Goal: Information Seeking & Learning: Learn about a topic

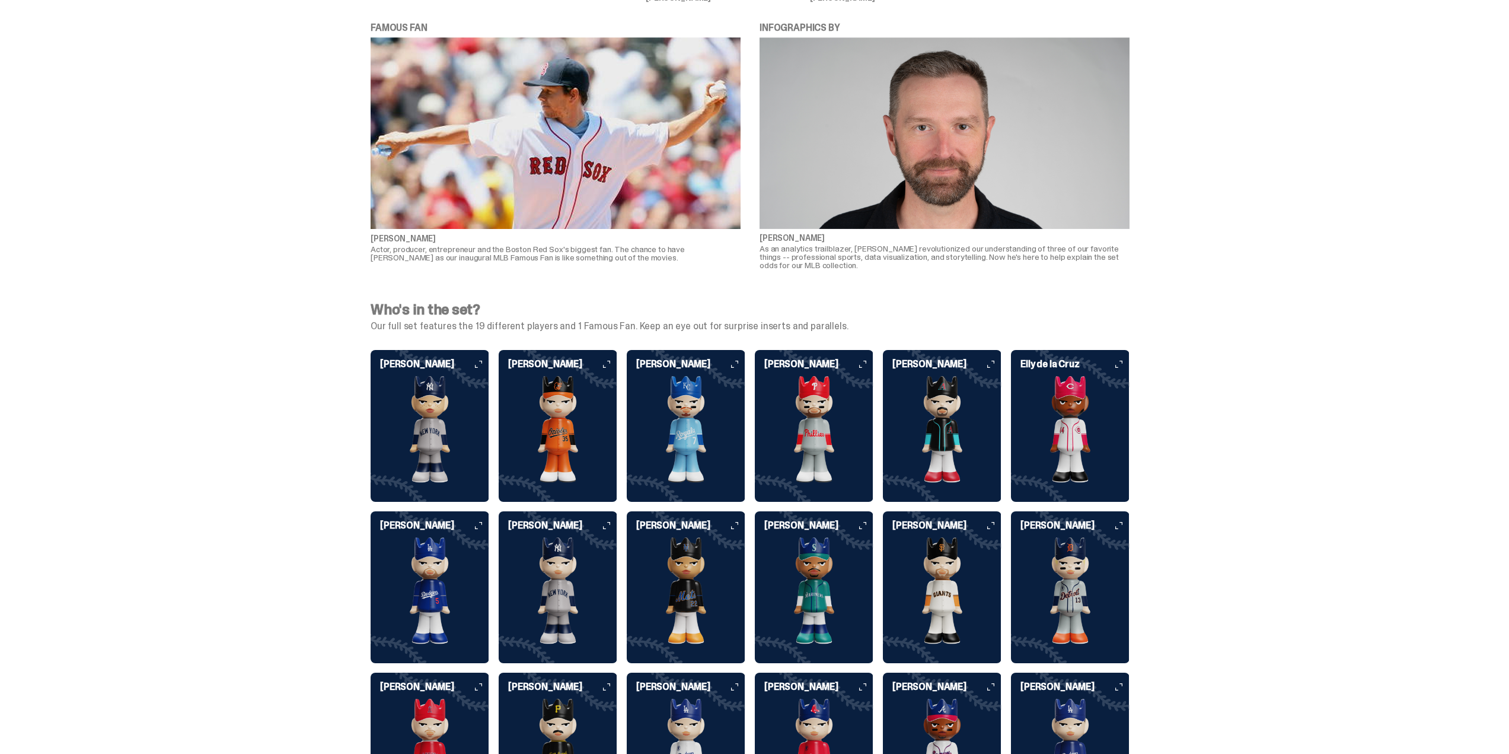
scroll to position [2787, 0]
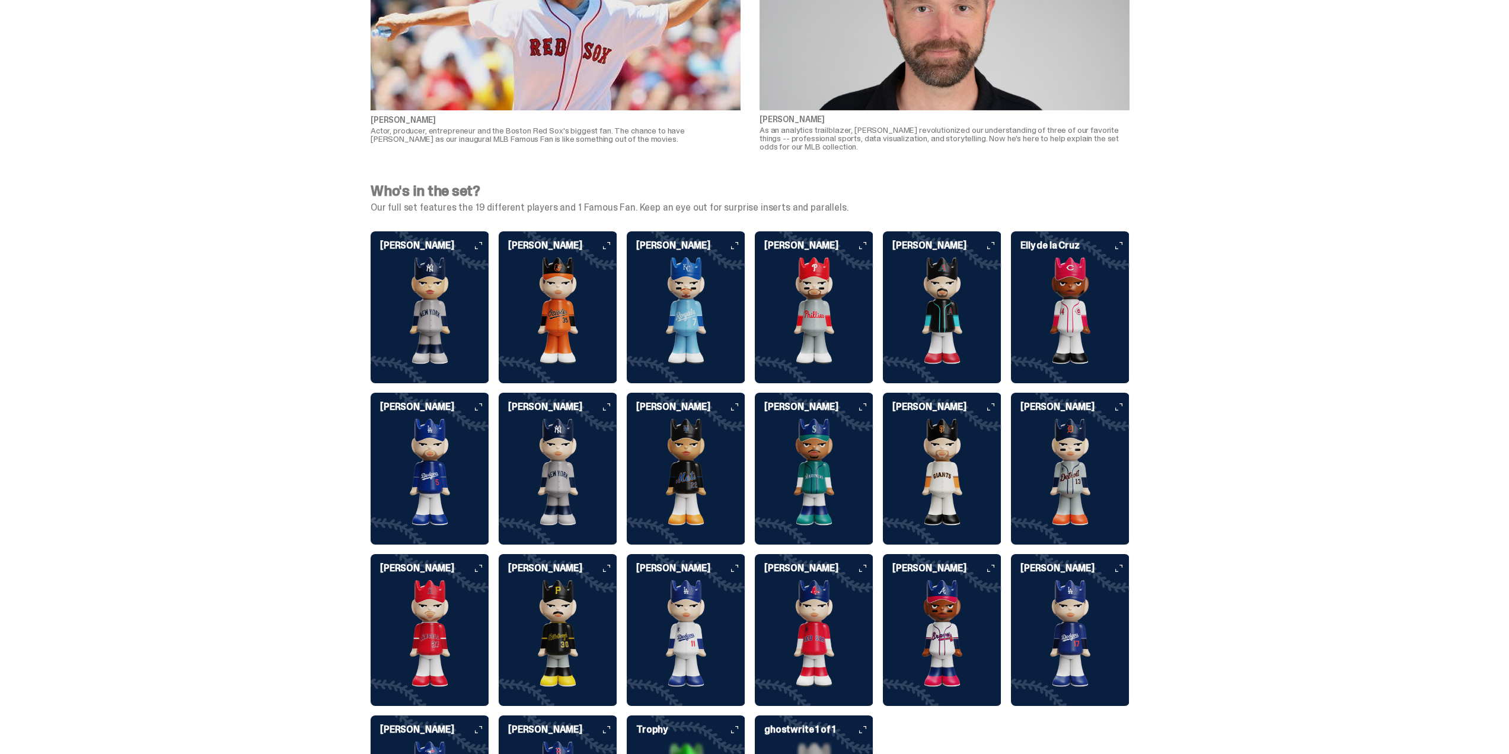
click at [812, 297] on img at bounding box center [814, 310] width 119 height 107
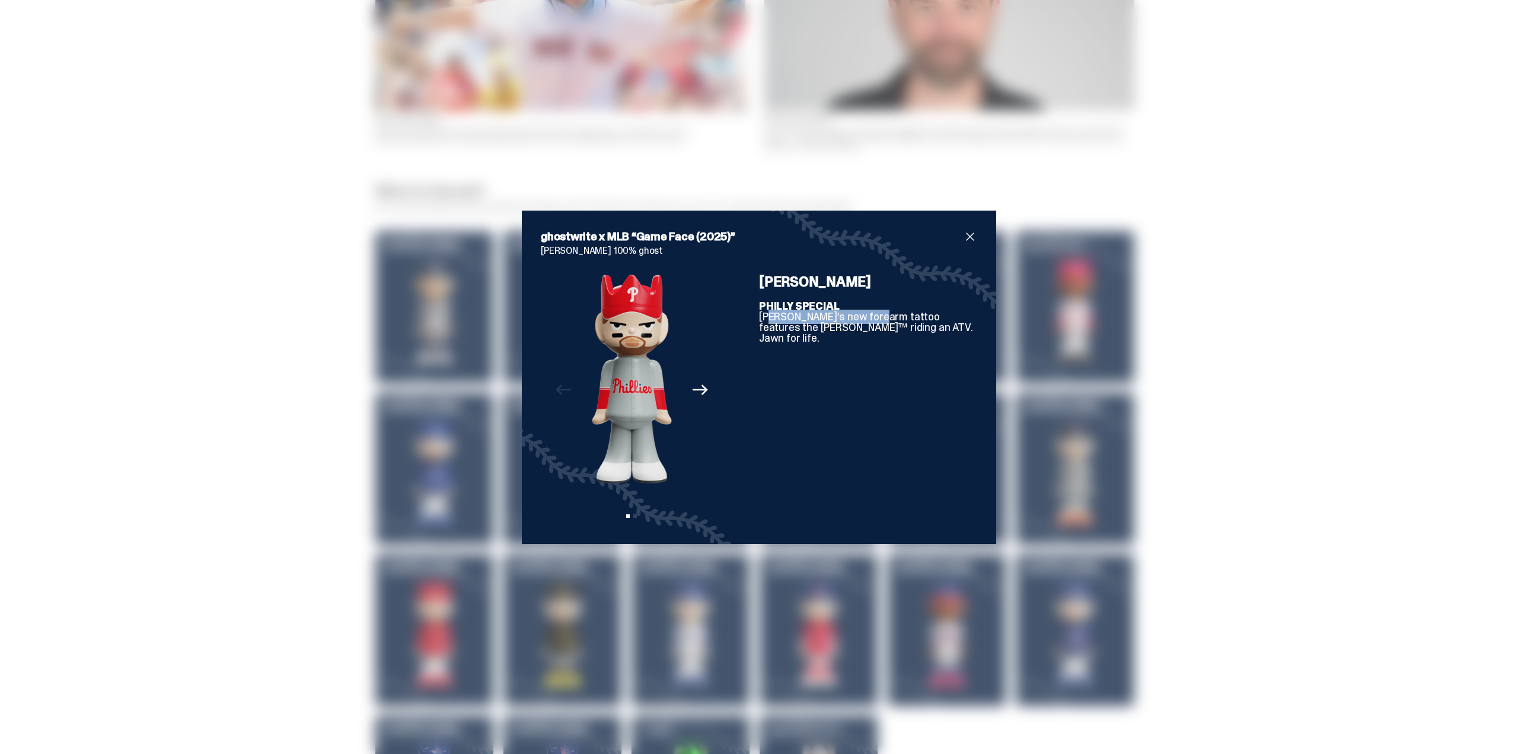
drag, startPoint x: 759, startPoint y: 315, endPoint x: 865, endPoint y: 316, distance: 105.6
click at [865, 316] on div "PHILLY SPECIAL [PERSON_NAME]’s new forearm tattoo features the [PERSON_NAME]™ r…" at bounding box center [868, 322] width 218 height 43
click at [965, 239] on span "close" at bounding box center [970, 237] width 14 height 14
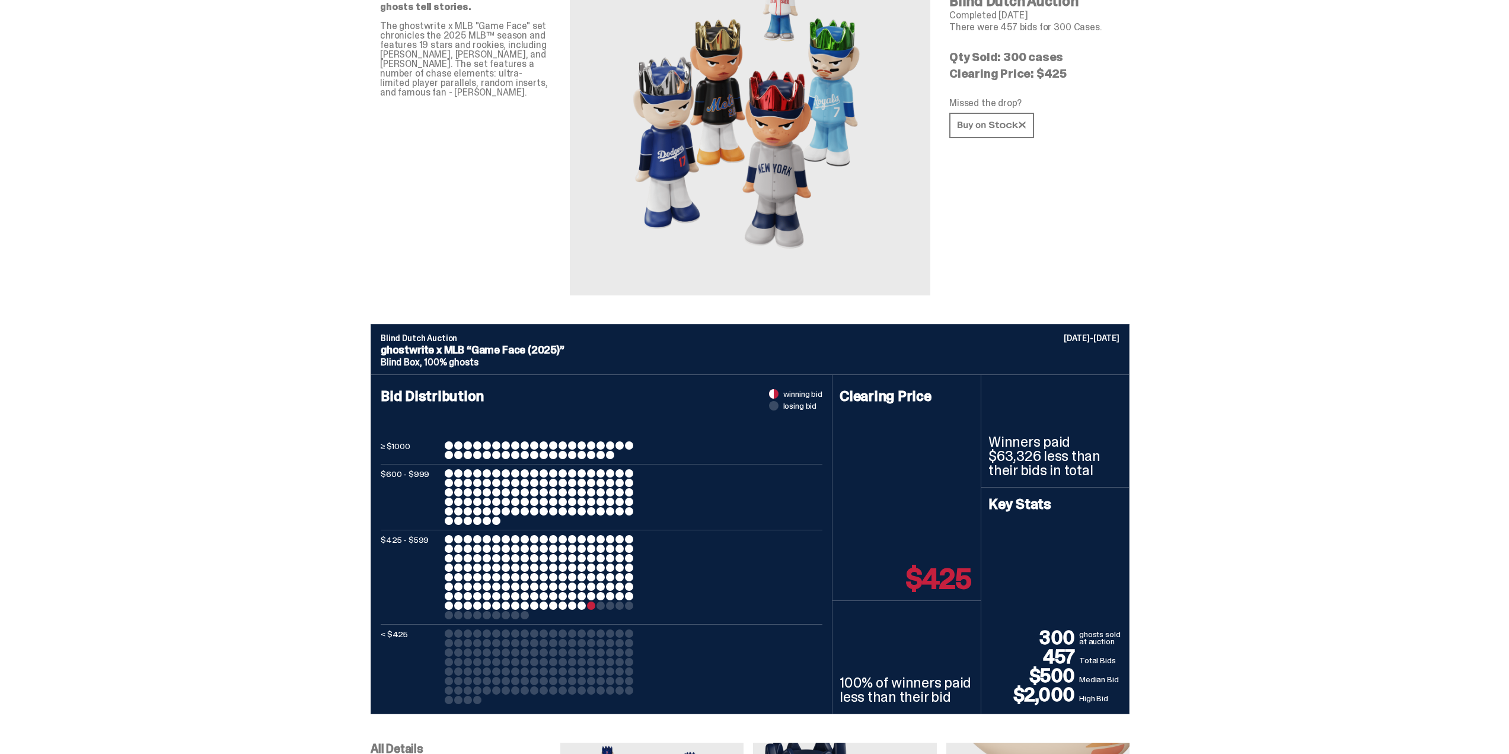
scroll to position [0, 0]
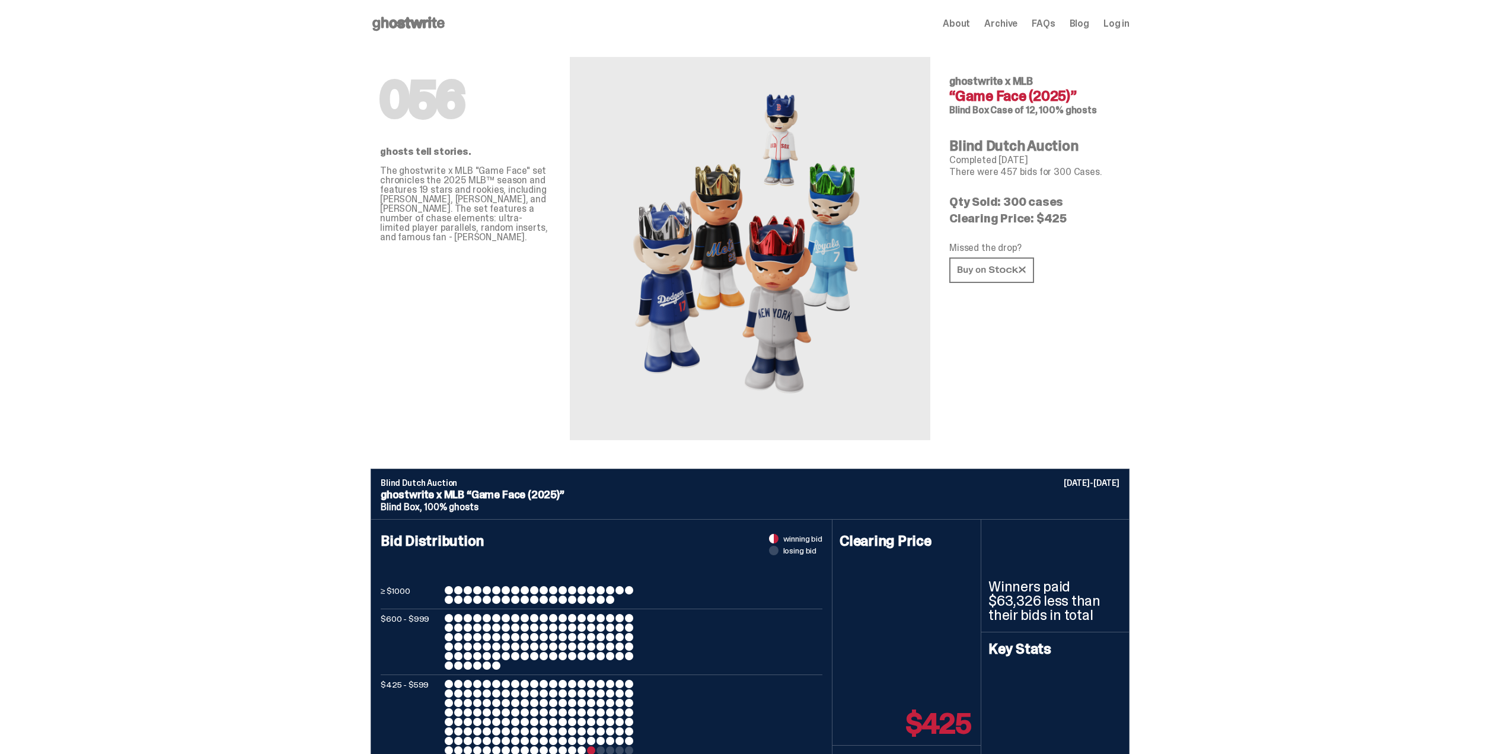
click at [408, 171] on p "The ghostwrite x MLB "Game Face" set chronicles the 2025 MLB™ season and featur…" at bounding box center [465, 204] width 171 height 76
drag, startPoint x: 418, startPoint y: 180, endPoint x: 486, endPoint y: 196, distance: 70.1
click at [486, 196] on p "The ghostwrite x MLB "Game Face" set chronicles the 2025 MLB™ season and featur…" at bounding box center [465, 204] width 171 height 76
click at [967, 21] on span "About" at bounding box center [956, 23] width 27 height 9
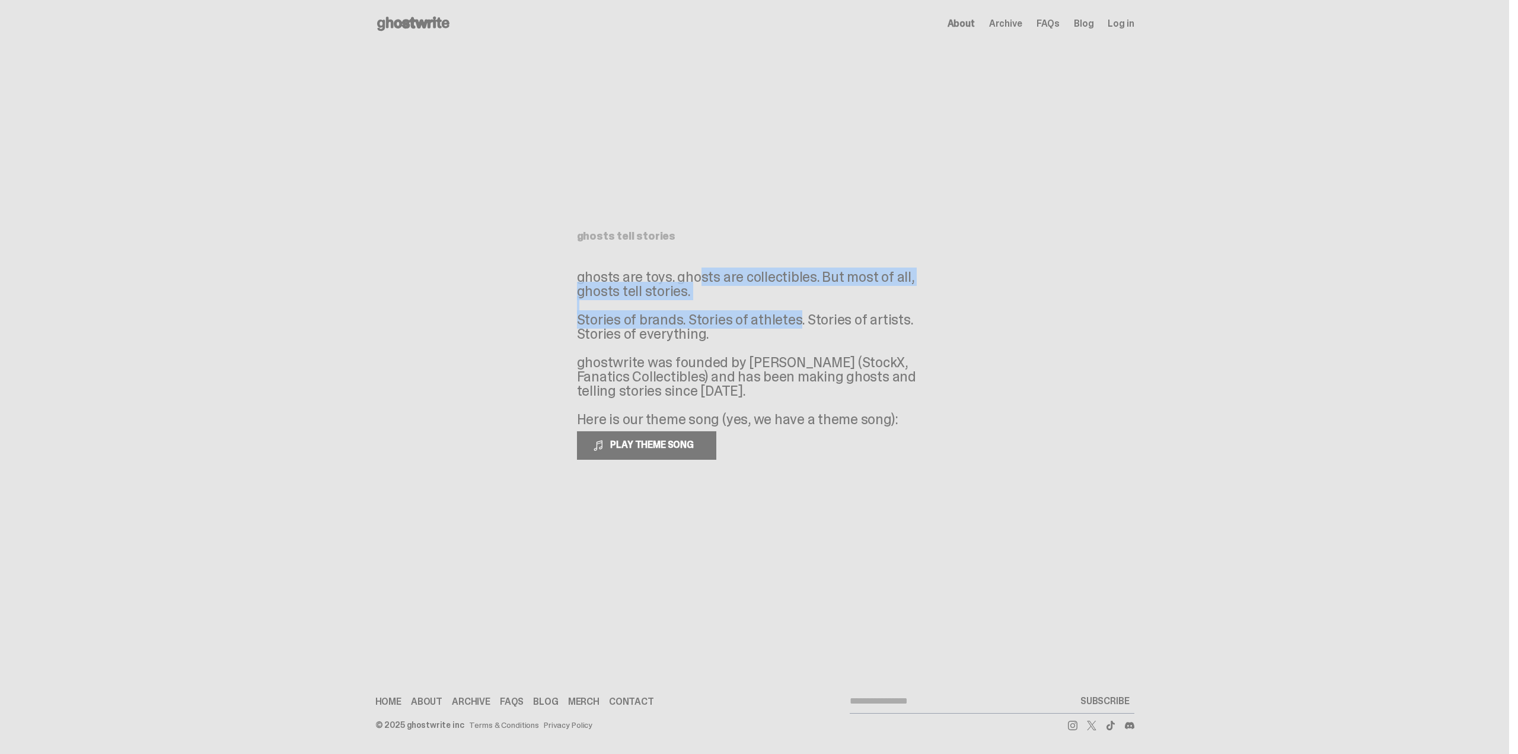
drag, startPoint x: 648, startPoint y: 276, endPoint x: 733, endPoint y: 315, distance: 93.9
click at [733, 315] on p "ghosts are toys. ghosts are collectibles. But most of all, ghosts tell stories.…" at bounding box center [755, 348] width 356 height 157
click at [403, 23] on use at bounding box center [413, 24] width 72 height 14
